Goal: Communication & Community: Answer question/provide support

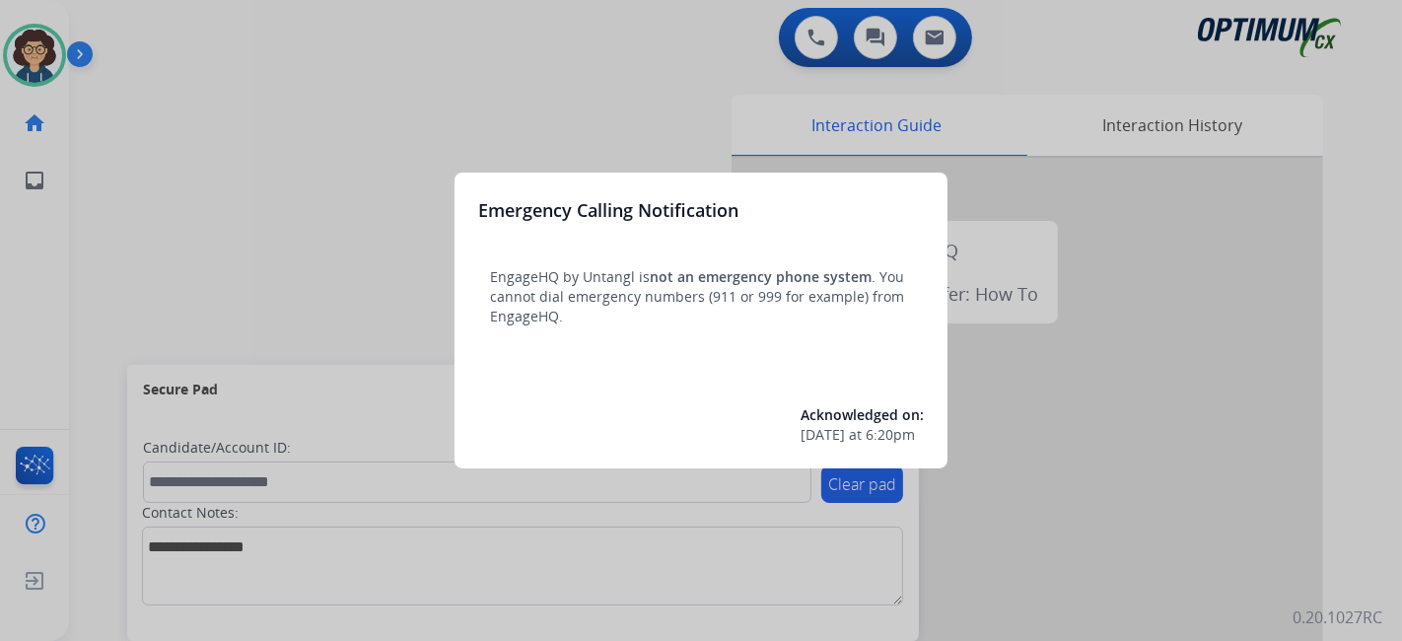
click at [116, 327] on div at bounding box center [701, 320] width 1402 height 641
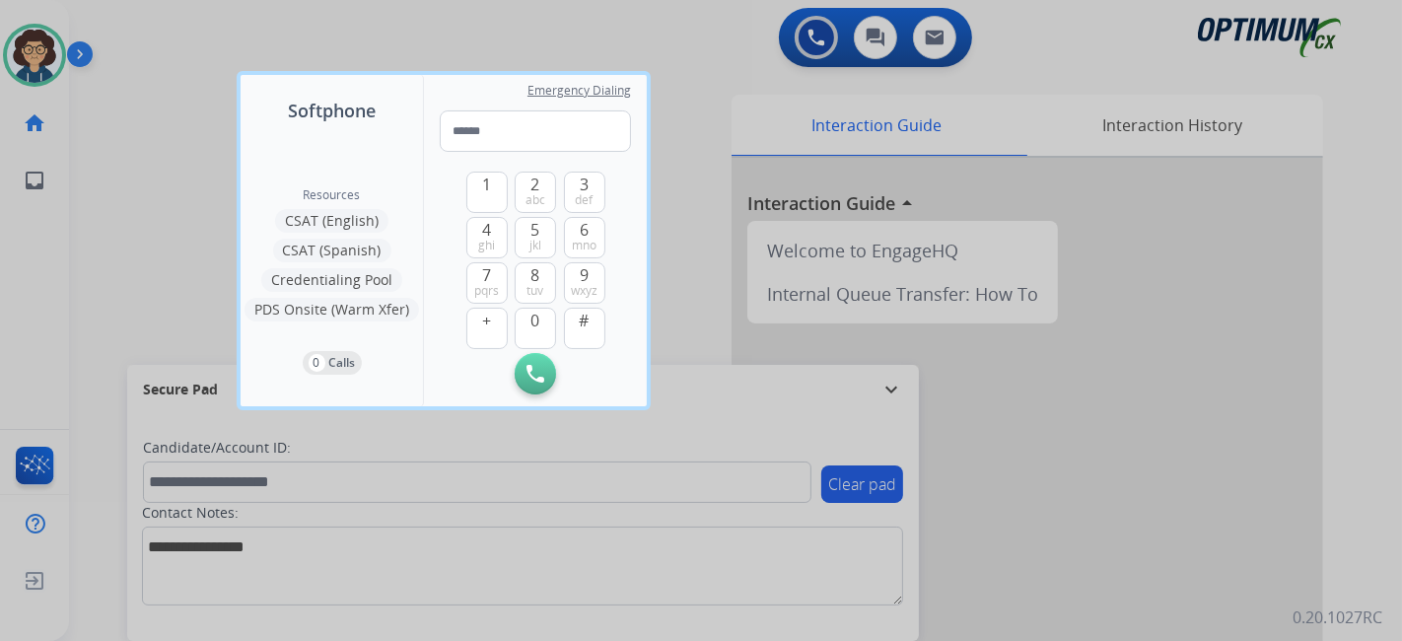
click at [116, 326] on div at bounding box center [701, 320] width 1402 height 641
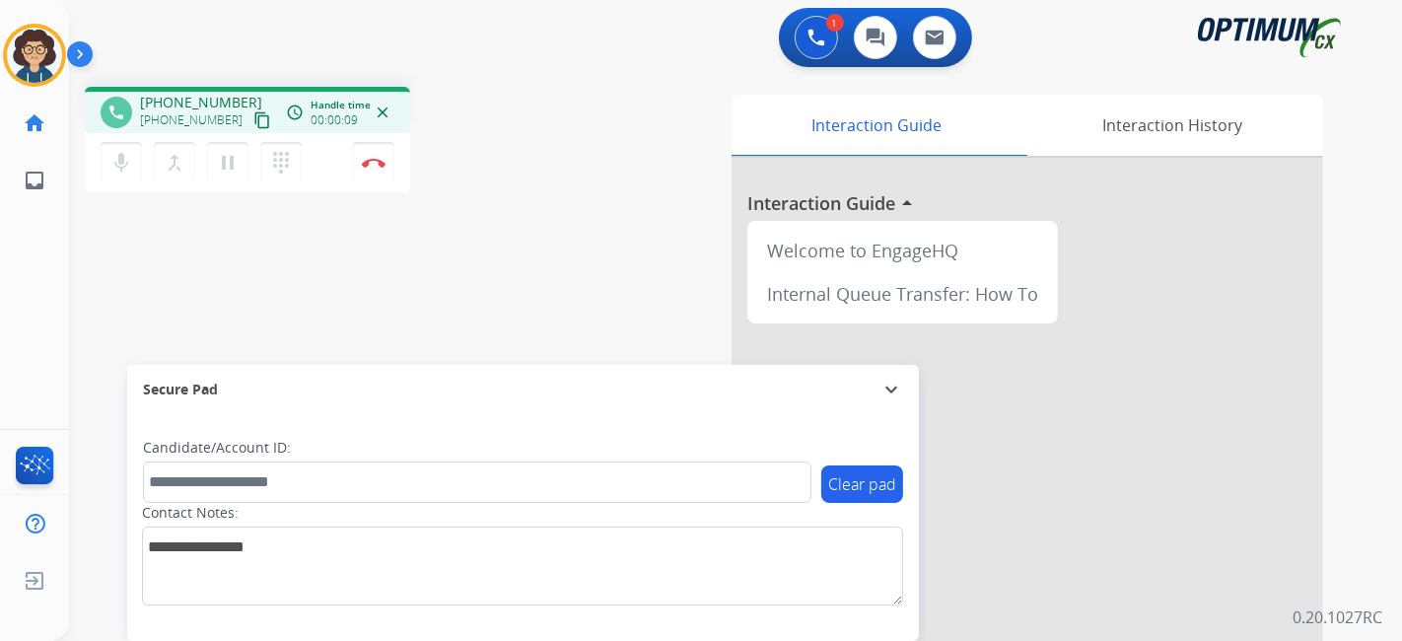
click at [253, 113] on mat-icon "content_copy" at bounding box center [262, 120] width 18 height 18
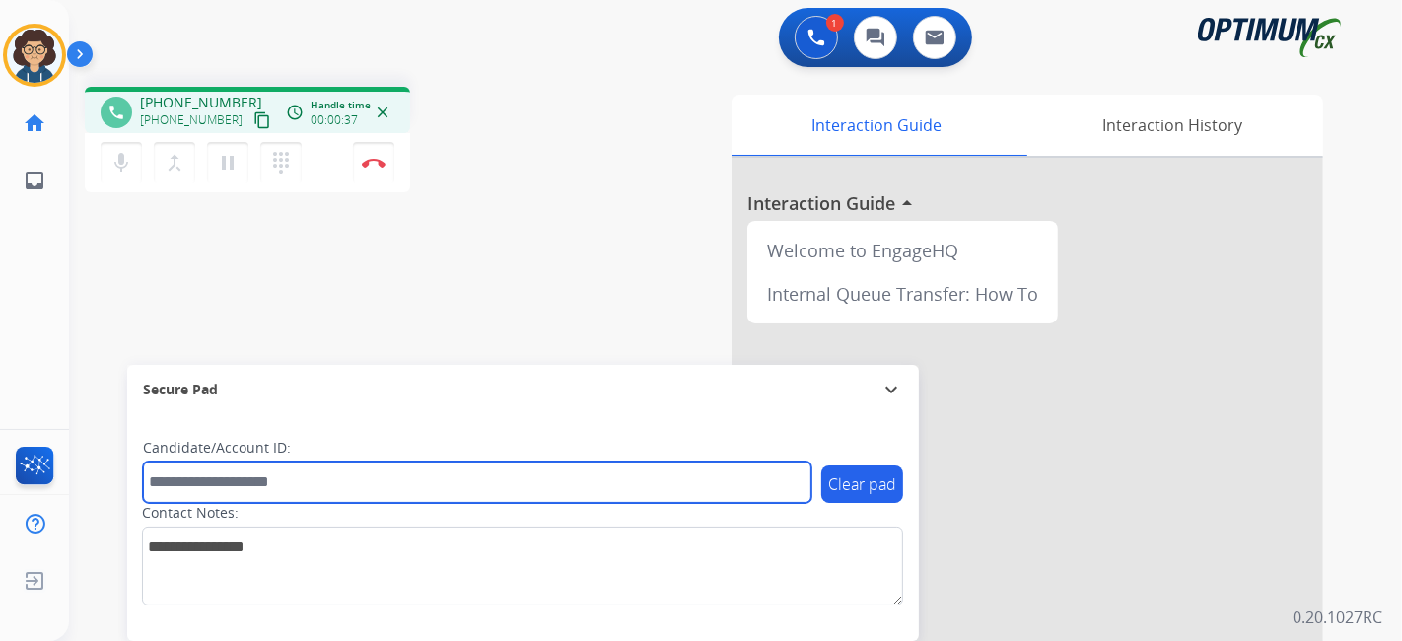
click at [324, 481] on input "text" at bounding box center [477, 481] width 669 height 41
paste input "*******"
type input "*******"
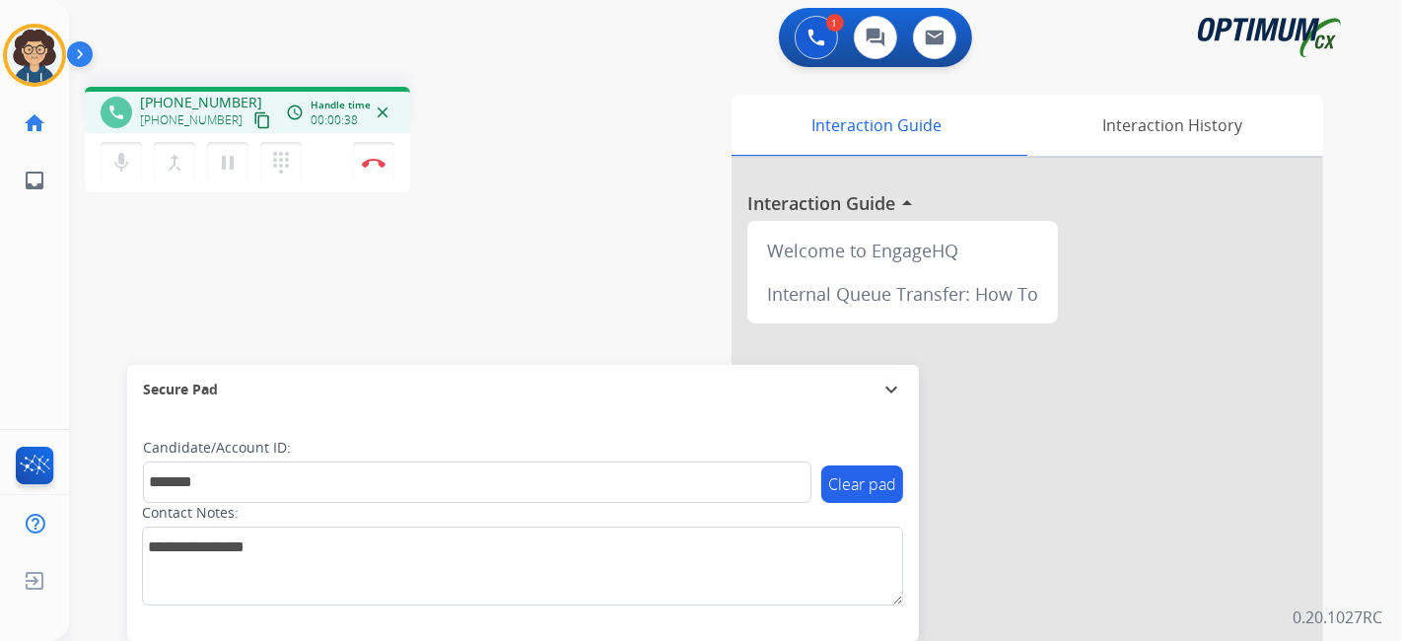
drag, startPoint x: 475, startPoint y: 275, endPoint x: 477, endPoint y: 233, distance: 42.4
click at [477, 272] on div "phone [PHONE_NUMBER] [PHONE_NUMBER] content_copy access_time Call metrics Queue…" at bounding box center [712, 482] width 1286 height 822
click at [383, 163] on img at bounding box center [374, 163] width 24 height 10
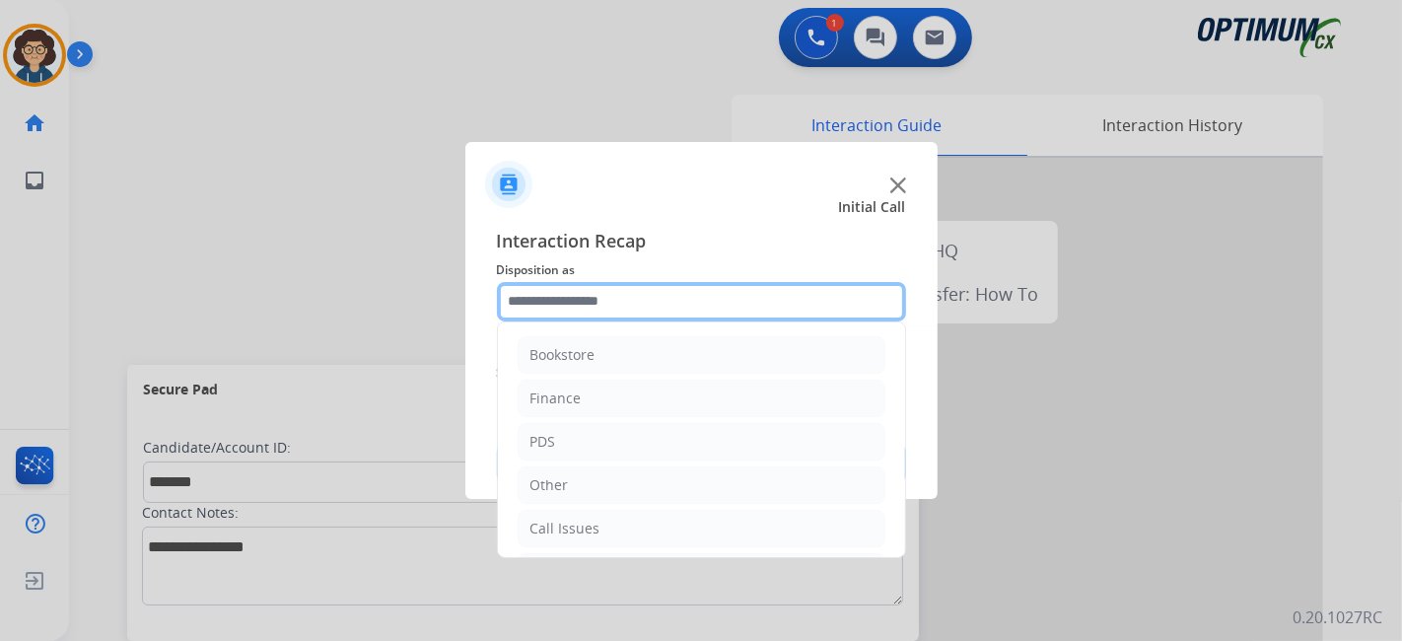
click at [673, 308] on input "text" at bounding box center [701, 301] width 409 height 39
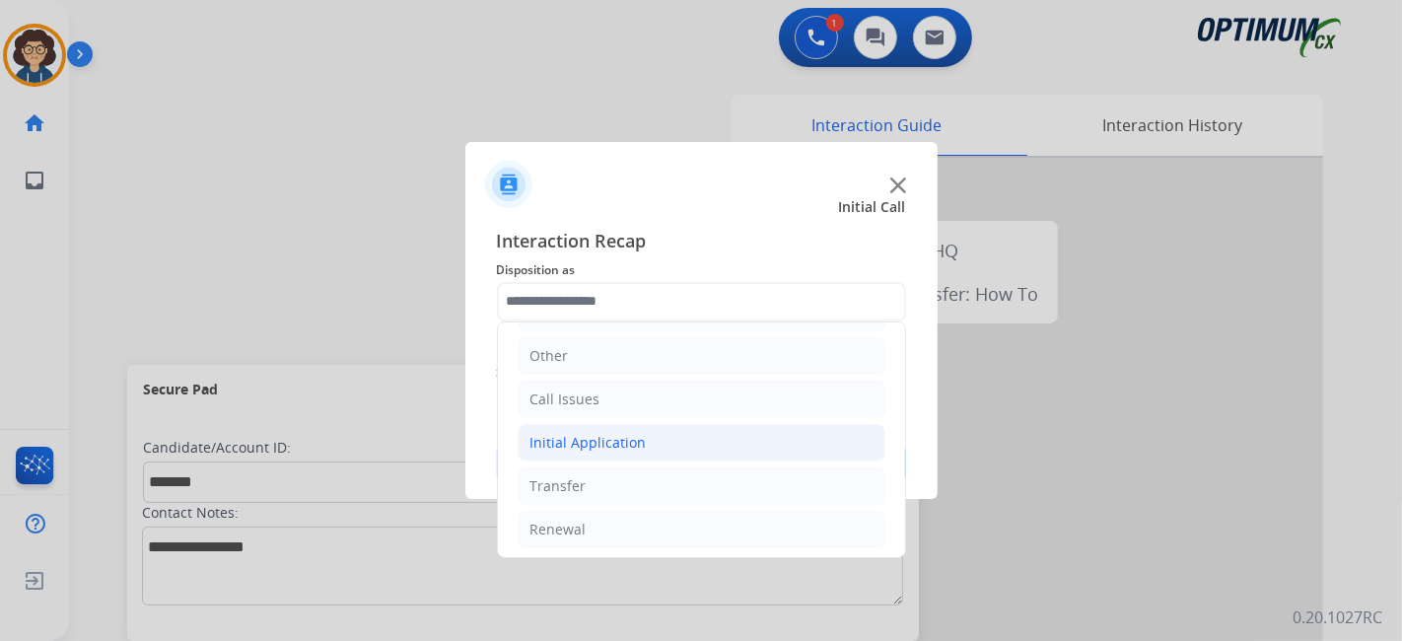
click at [704, 431] on li "Initial Application" at bounding box center [702, 442] width 368 height 37
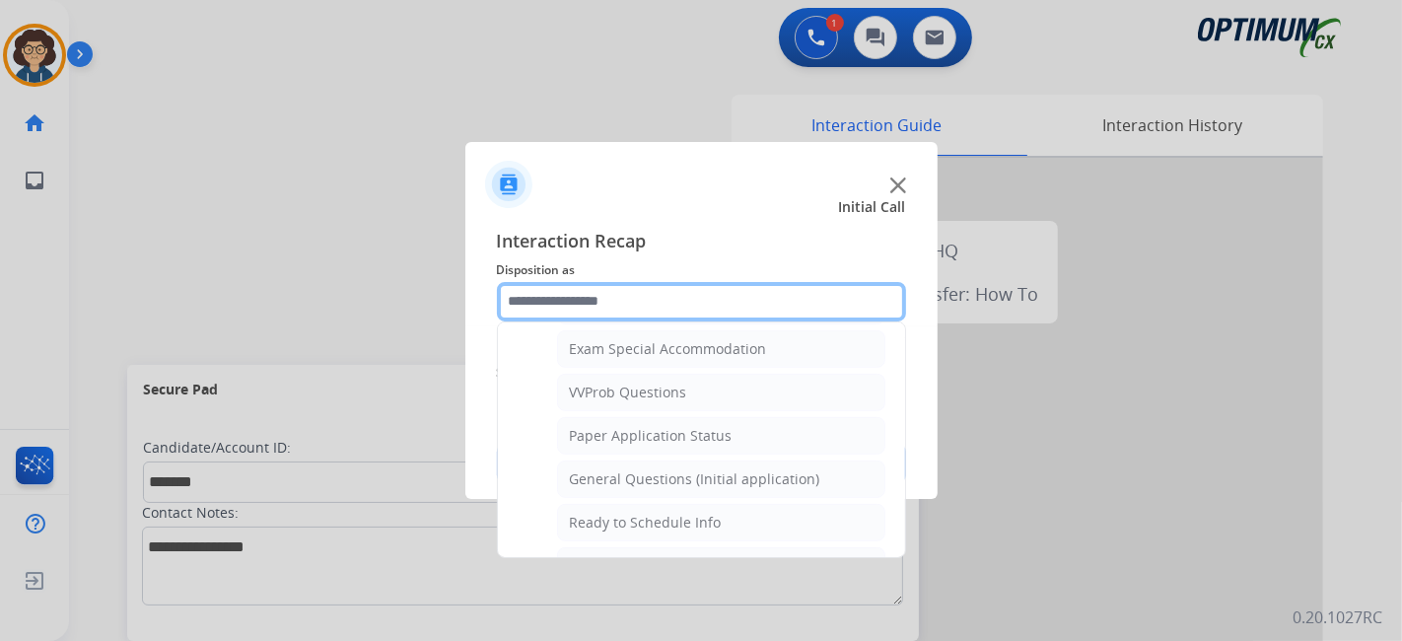
scroll to position [1036, 0]
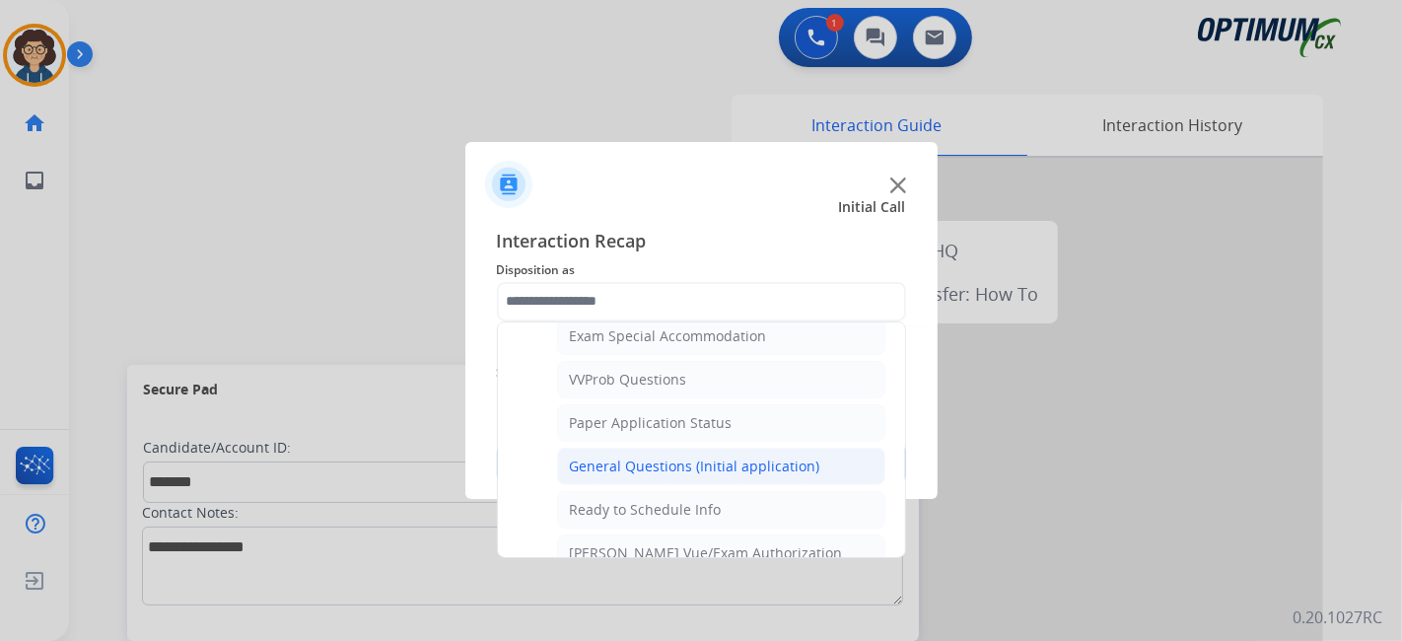
click at [755, 457] on div "General Questions (Initial application)" at bounding box center [695, 467] width 250 height 20
type input "**********"
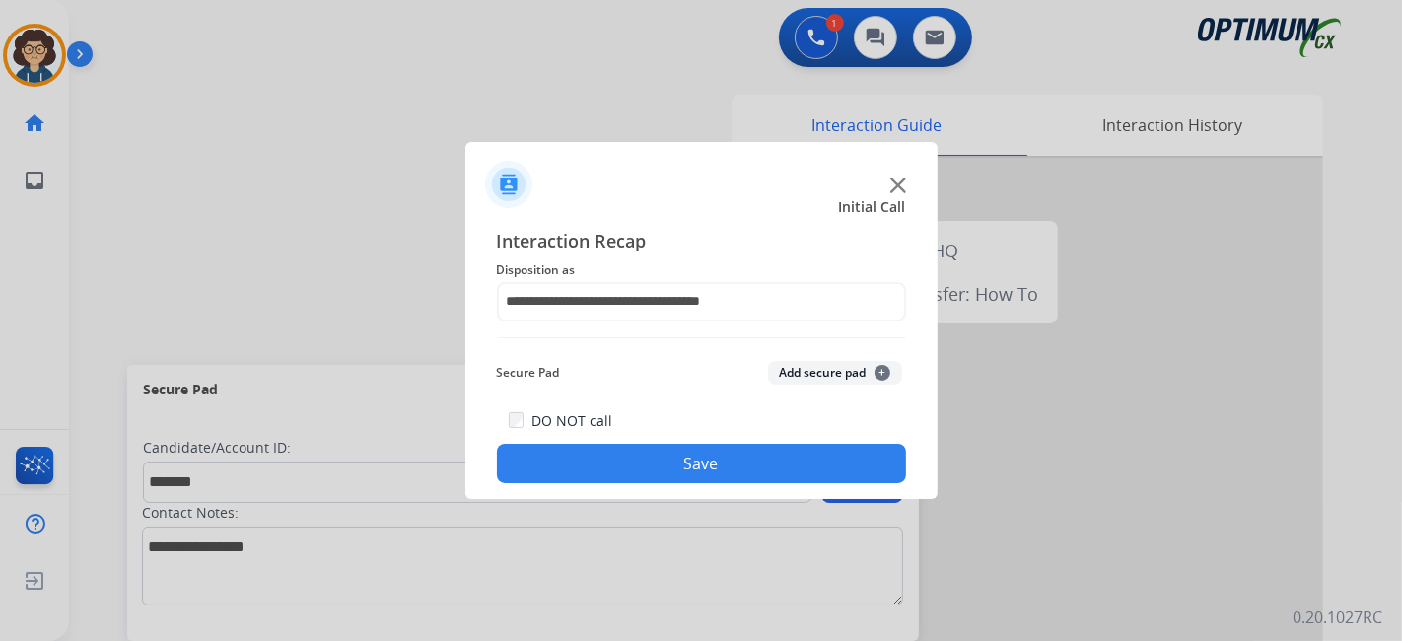
click at [804, 361] on div "Secure Pad Add secure pad +" at bounding box center [701, 372] width 409 height 39
click at [809, 377] on button "Add secure pad +" at bounding box center [835, 373] width 134 height 24
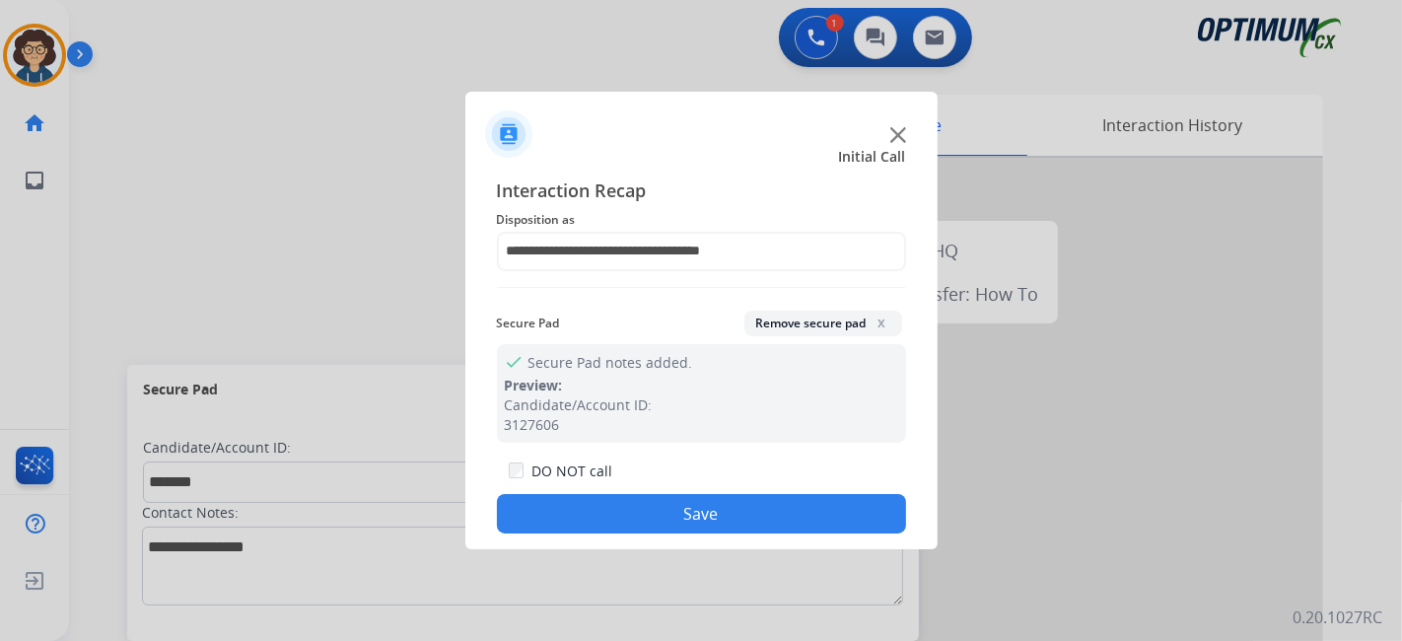
click at [717, 506] on button "Save" at bounding box center [701, 513] width 409 height 39
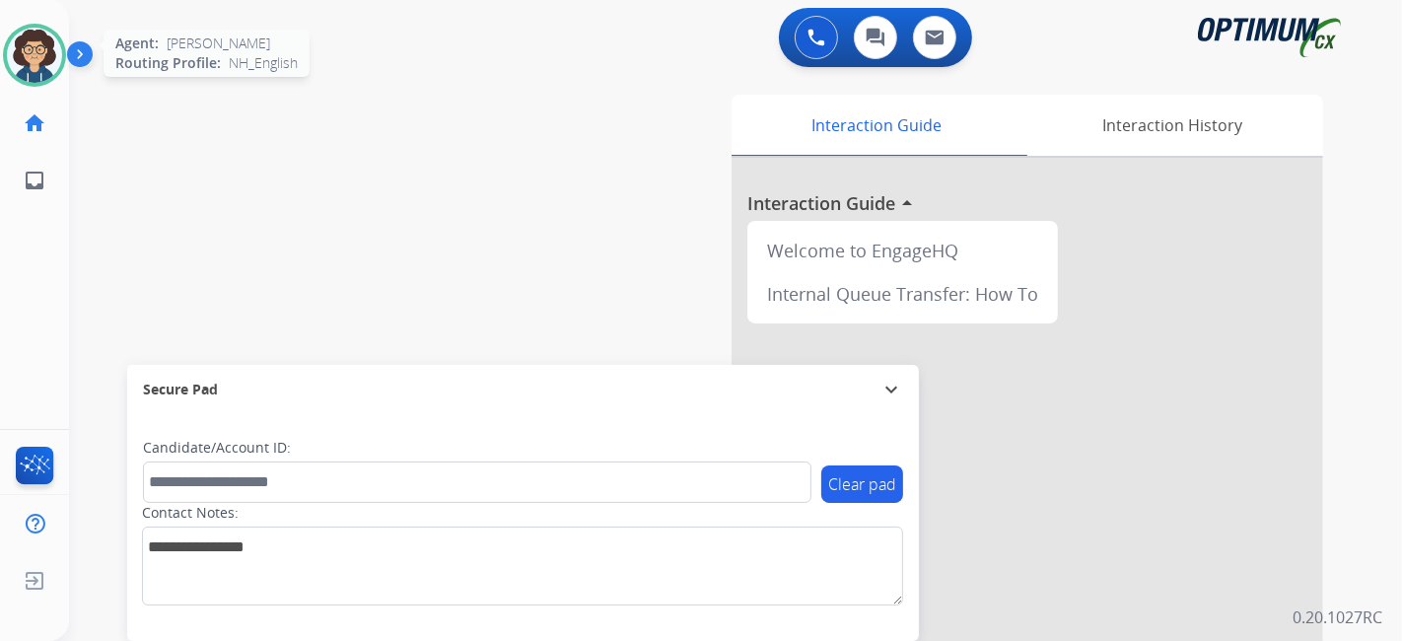
click at [34, 47] on img at bounding box center [34, 55] width 55 height 55
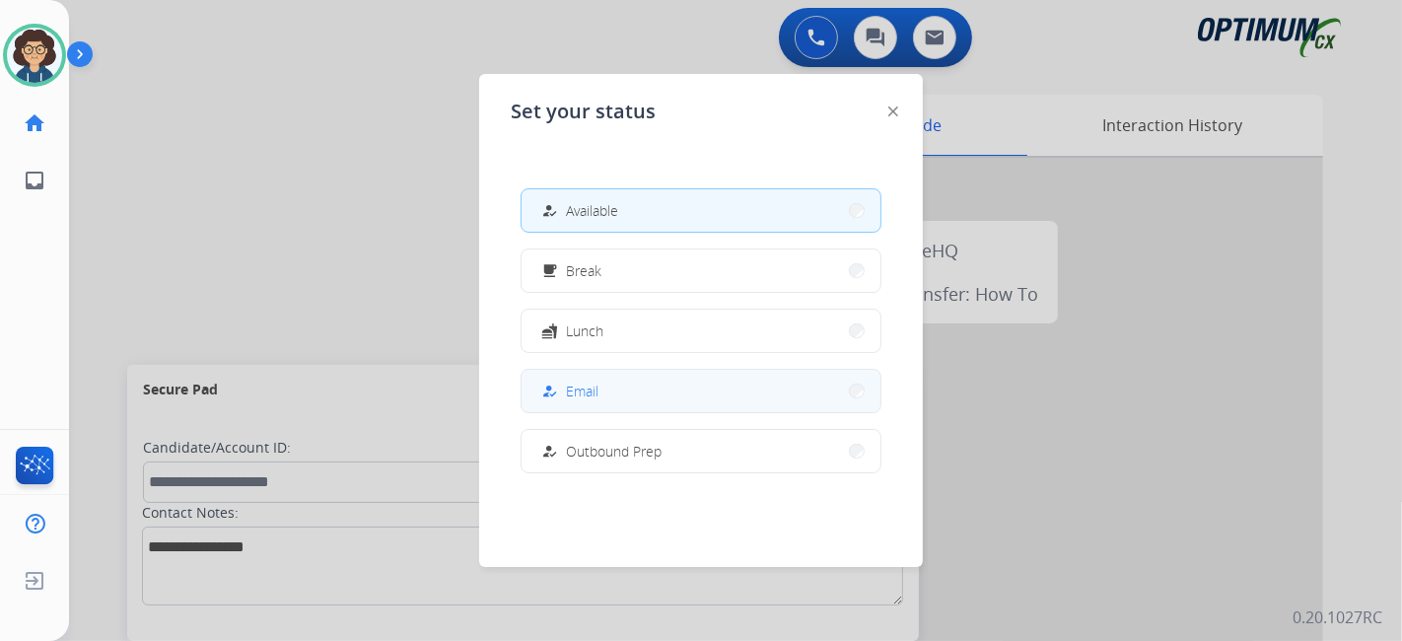
click at [655, 387] on button "how_to_reg Email" at bounding box center [701, 391] width 359 height 42
